Goal: Task Accomplishment & Management: Use online tool/utility

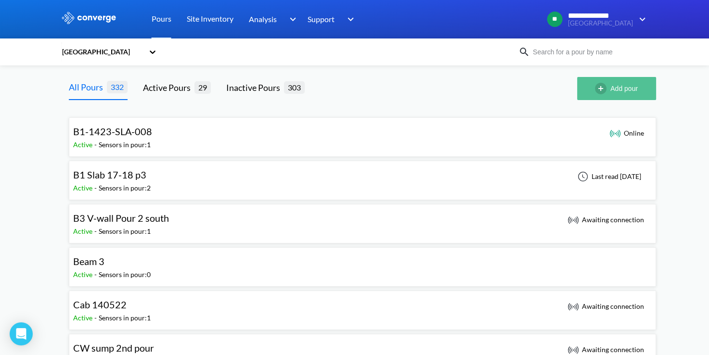
click at [604, 90] on img "button" at bounding box center [602, 89] width 15 height 12
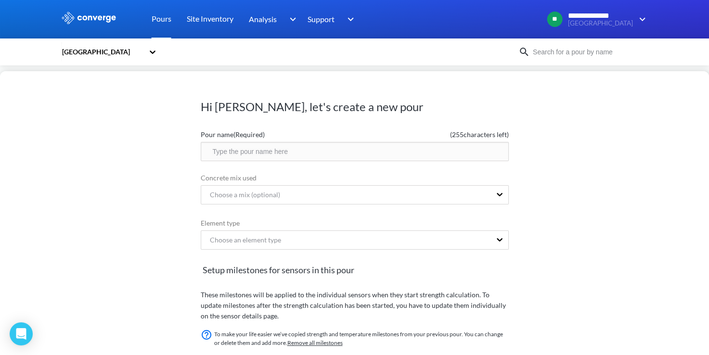
click at [437, 143] on input "text" at bounding box center [355, 151] width 308 height 19
type input "Beam 4 V8"
click at [447, 209] on form "Pour name (Required) ( 246 characters left) Beam 4 V8 Concrete mix used Choose …" at bounding box center [355, 323] width 308 height 395
click at [462, 182] on label "Concrete mix used" at bounding box center [355, 178] width 308 height 11
click at [459, 190] on div "Choose a mix (optional)" at bounding box center [346, 195] width 290 height 18
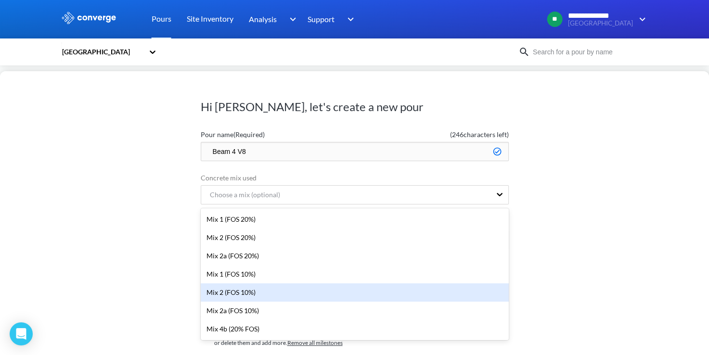
click at [255, 294] on div "Mix 2 (FOS 10%)" at bounding box center [355, 292] width 308 height 18
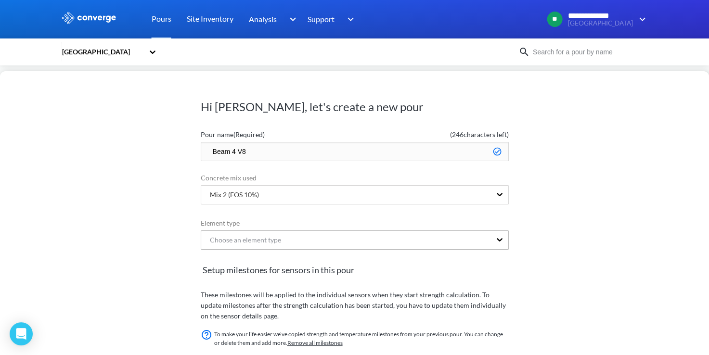
click at [278, 244] on div "Choose an element type" at bounding box center [355, 240] width 308 height 19
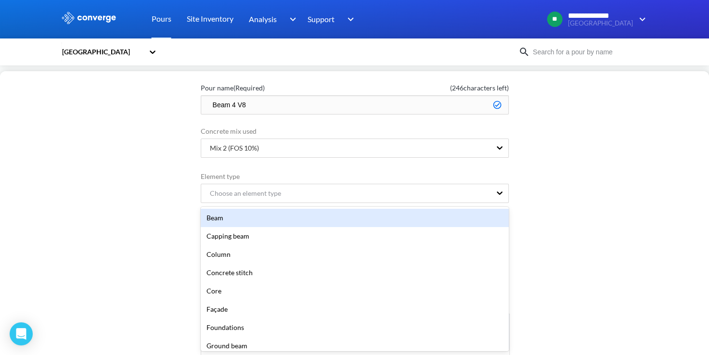
click at [265, 223] on div "Beam" at bounding box center [355, 218] width 308 height 18
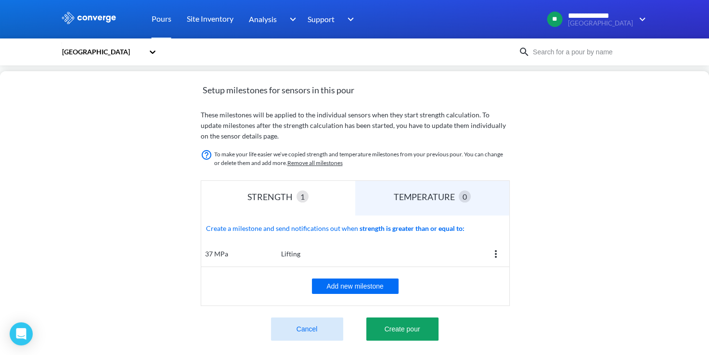
scroll to position [96, 0]
click at [404, 318] on button "Create pour" at bounding box center [402, 329] width 72 height 23
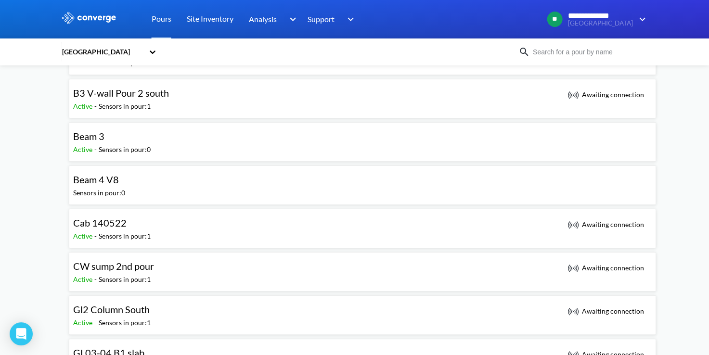
scroll to position [144, 0]
